Goal: Task Accomplishment & Management: Manage account settings

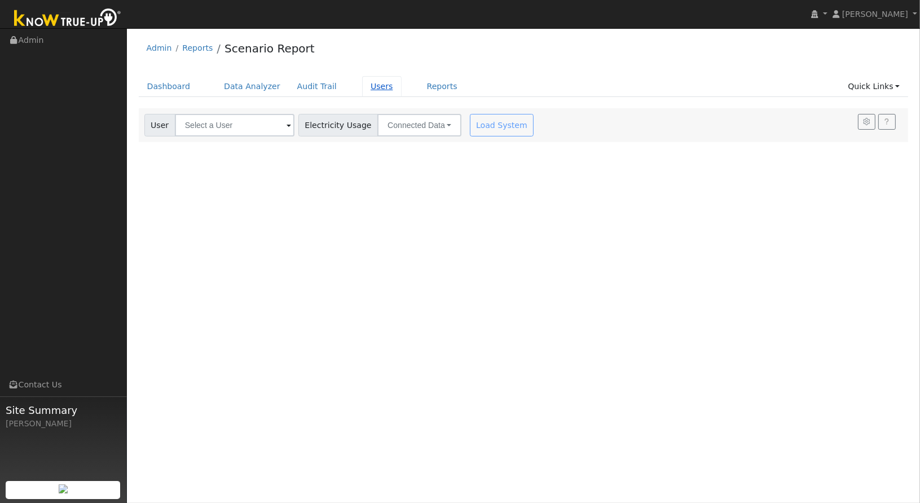
click at [365, 81] on link "Users" at bounding box center [381, 86] width 39 height 21
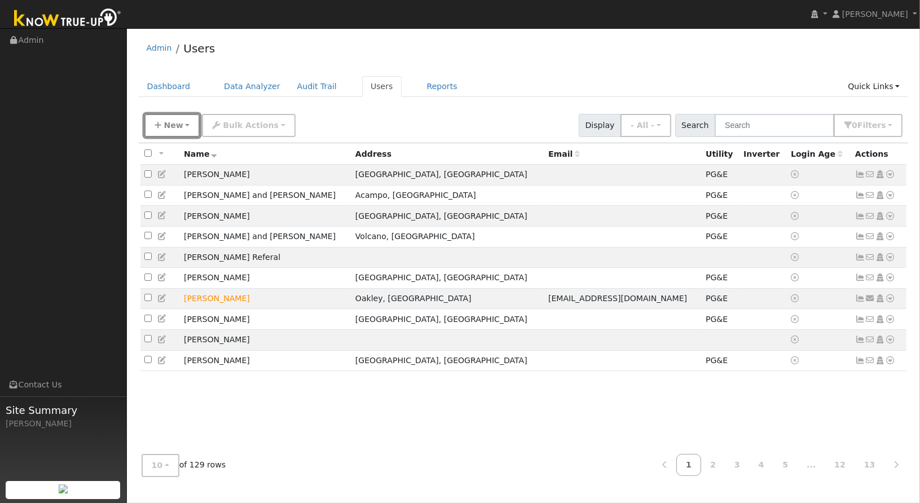
click at [183, 133] on button "New" at bounding box center [172, 125] width 56 height 23
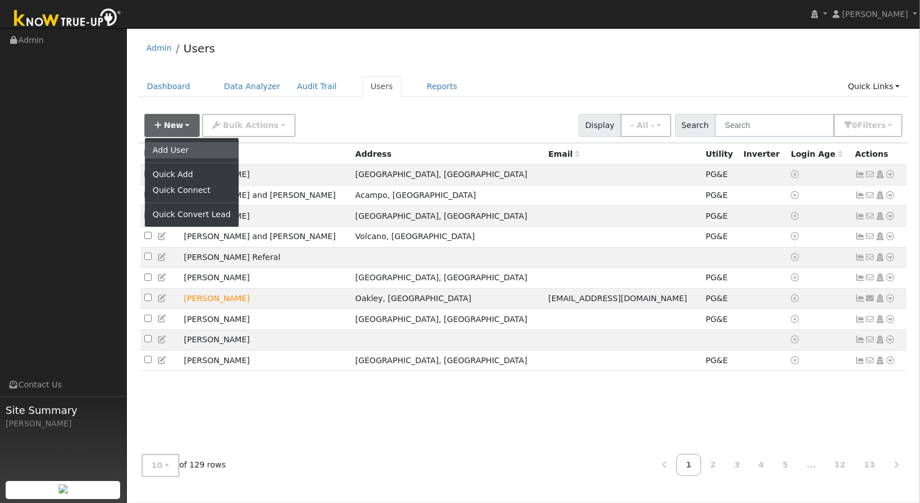
click at [192, 152] on link "Add User" at bounding box center [192, 150] width 94 height 16
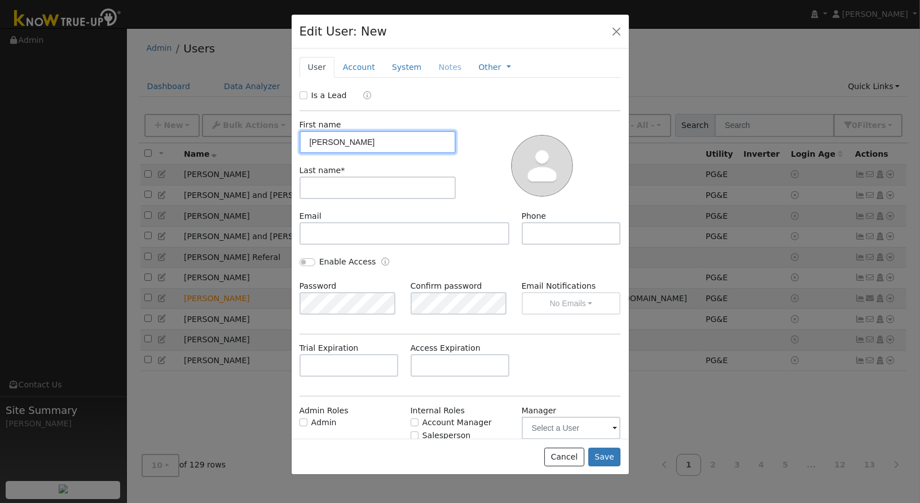
type input "Tiffany"
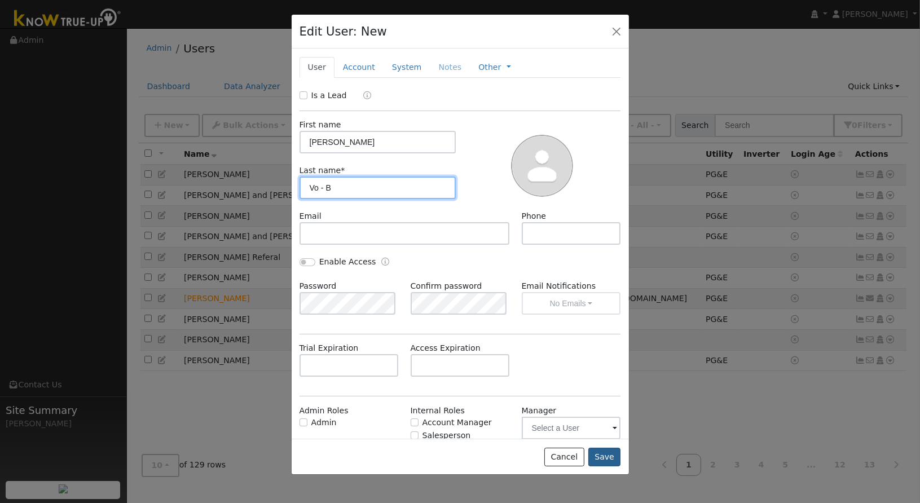
type input "Vo - B"
click at [602, 457] on button "Save" at bounding box center [604, 457] width 33 height 19
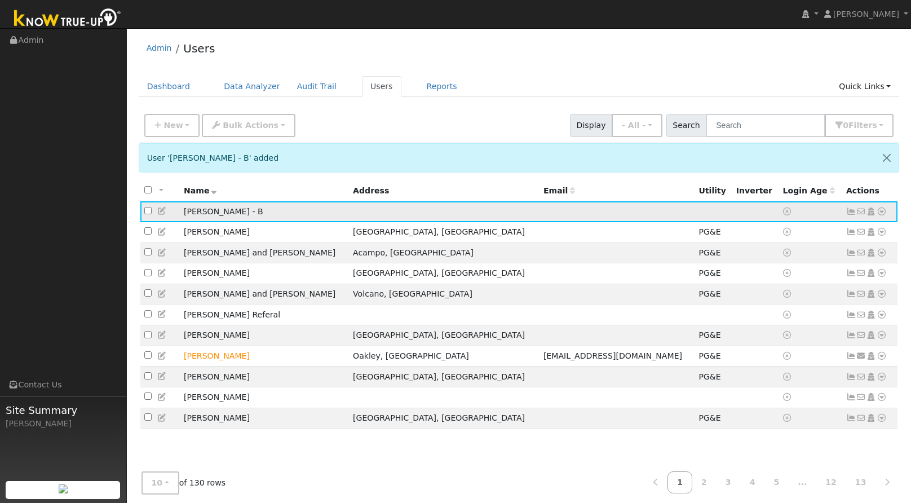
click at [880, 210] on icon at bounding box center [882, 212] width 10 height 8
click at [787, 298] on link "Utility" at bounding box center [765, 297] width 78 height 16
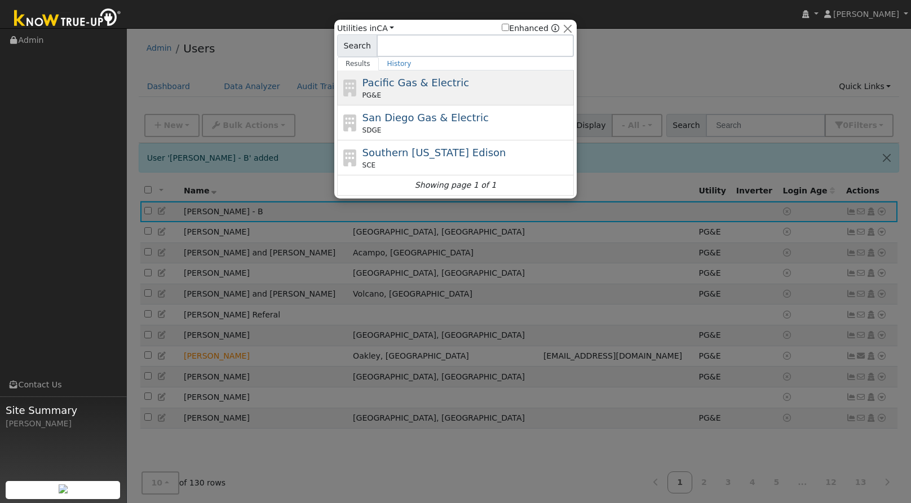
click at [393, 91] on div "PG&E" at bounding box center [467, 95] width 209 height 10
